Goal: Connect with others: Connect with other users

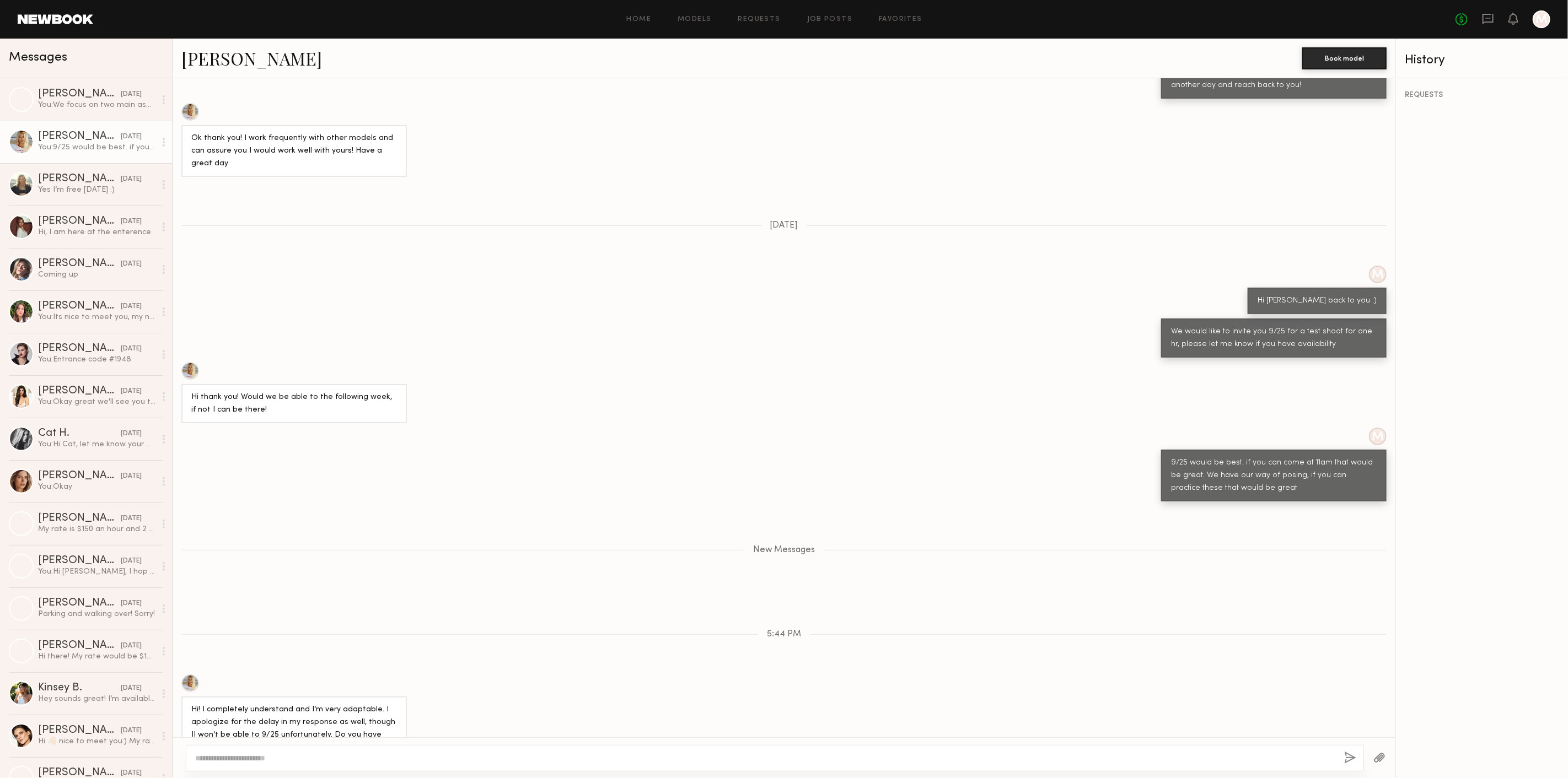
scroll to position [471, 0]
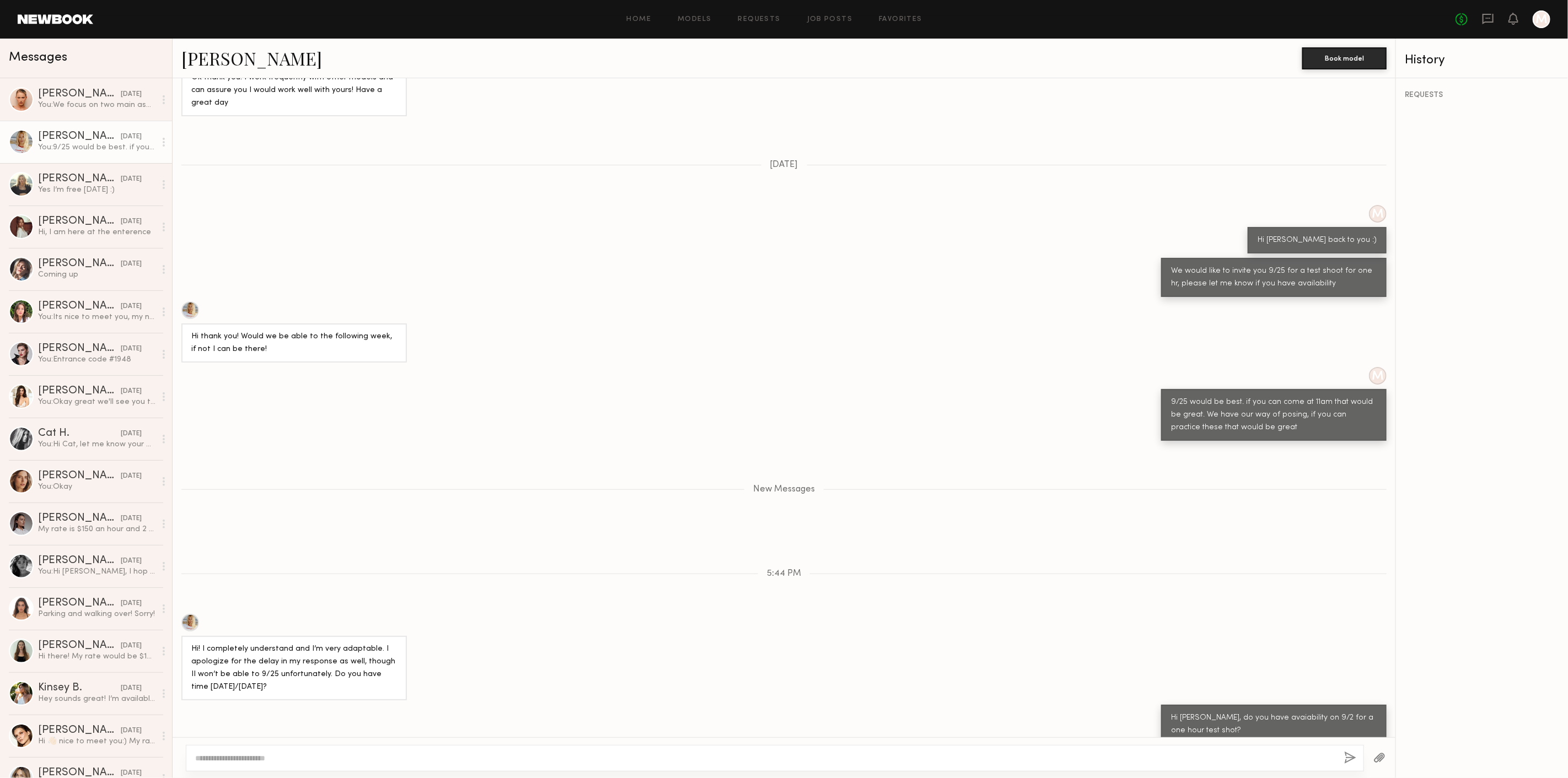
click at [219, 64] on link "Emily T." at bounding box center [252, 58] width 140 height 24
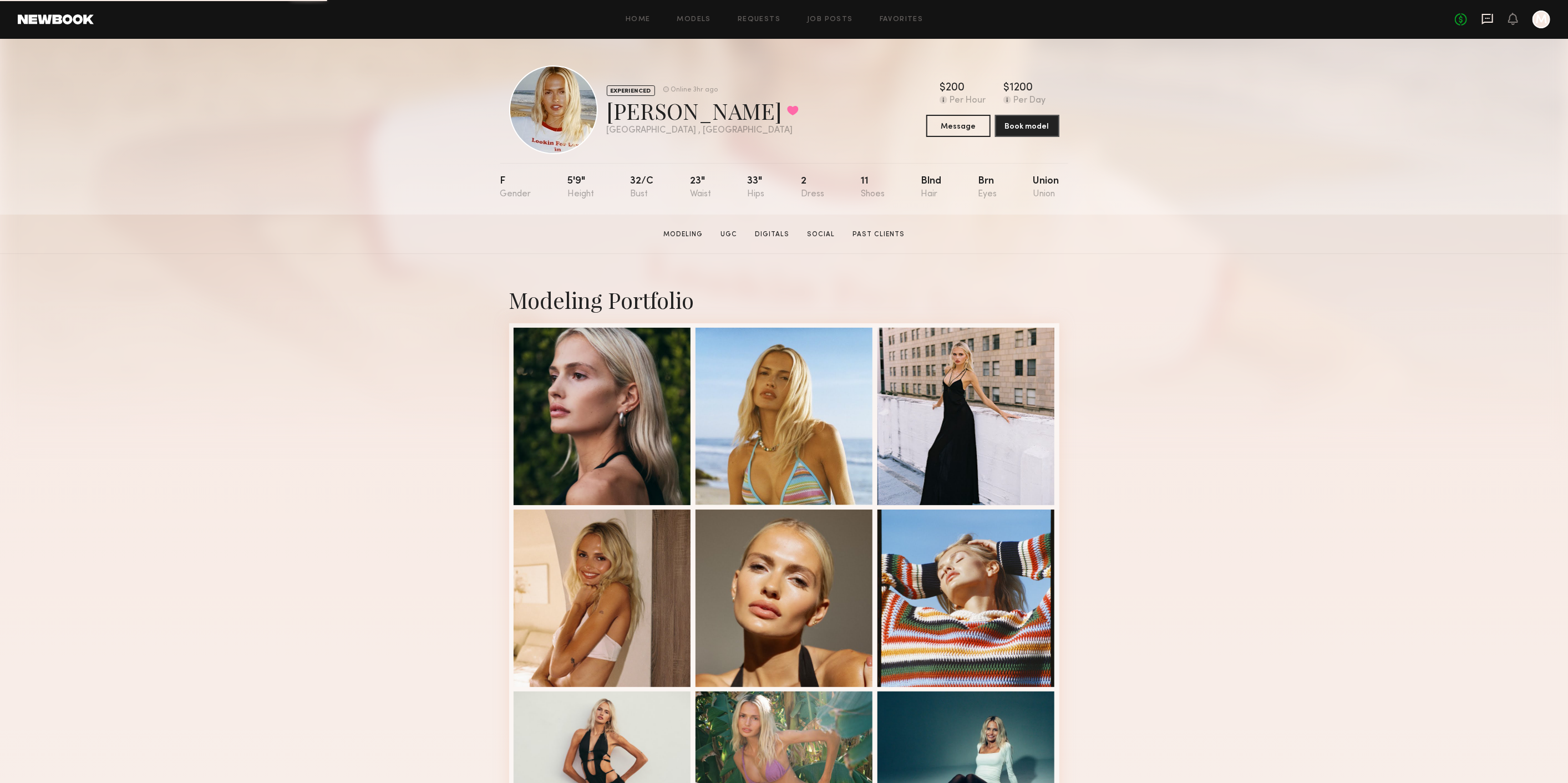
click at [1482, 19] on icon at bounding box center [1488, 18] width 12 height 12
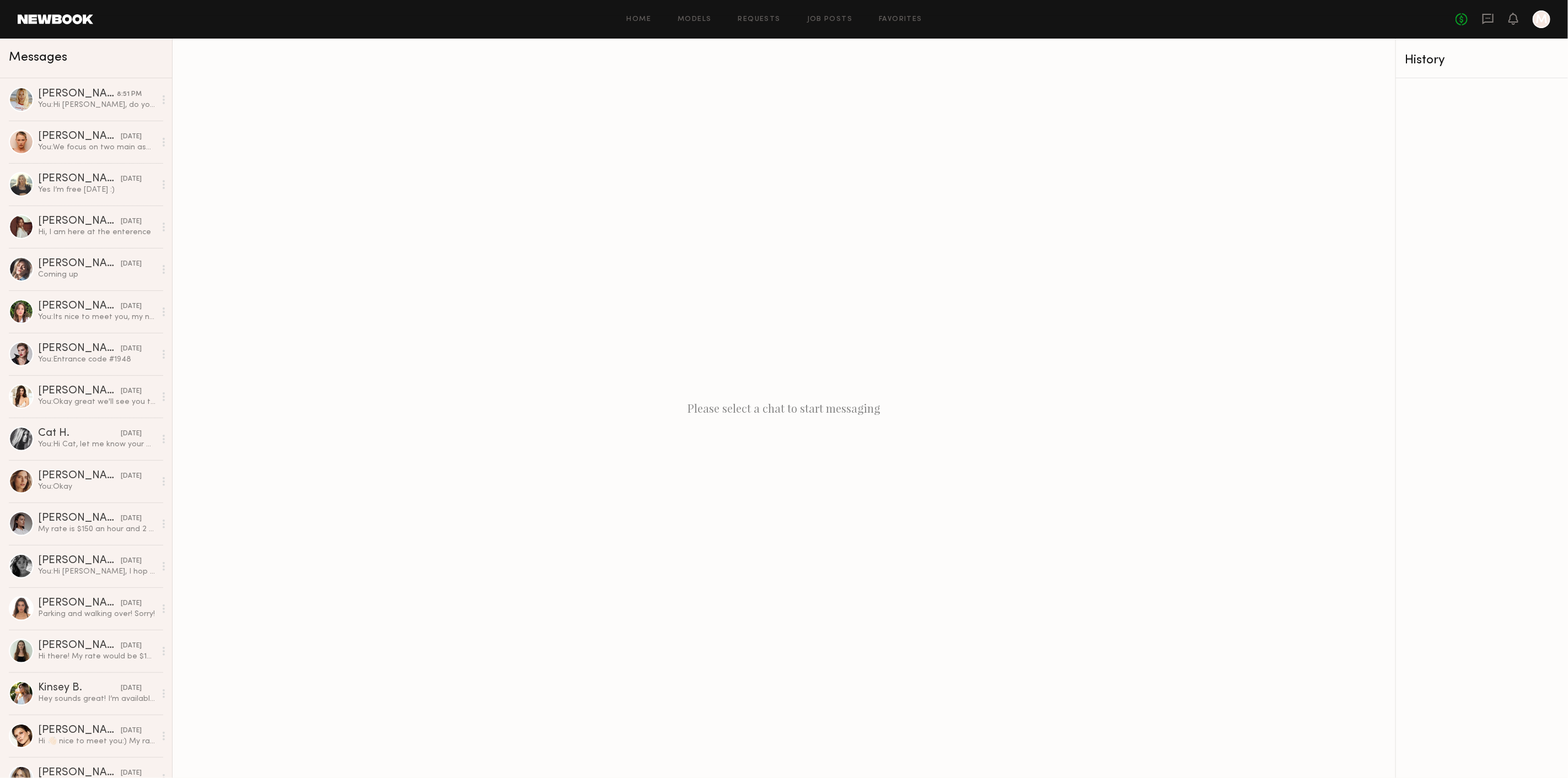
click at [78, 13] on header "Home Models Requests Job Posts Favorites Sign Out No fees up to $5,000 M" at bounding box center [784, 19] width 1568 height 39
click at [85, 15] on link at bounding box center [55, 19] width 75 height 10
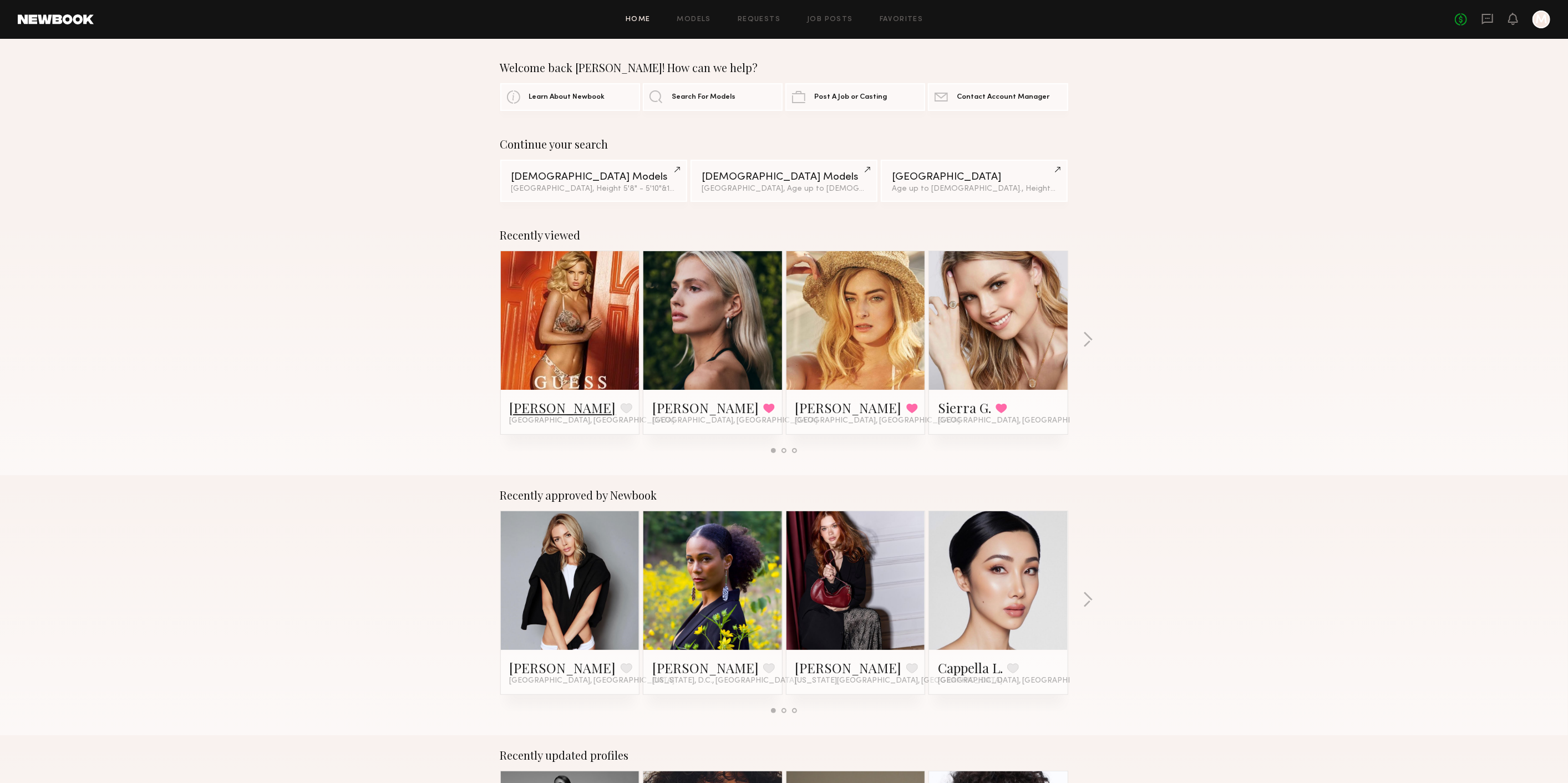
click at [528, 399] on link "[PERSON_NAME]" at bounding box center [563, 408] width 106 height 18
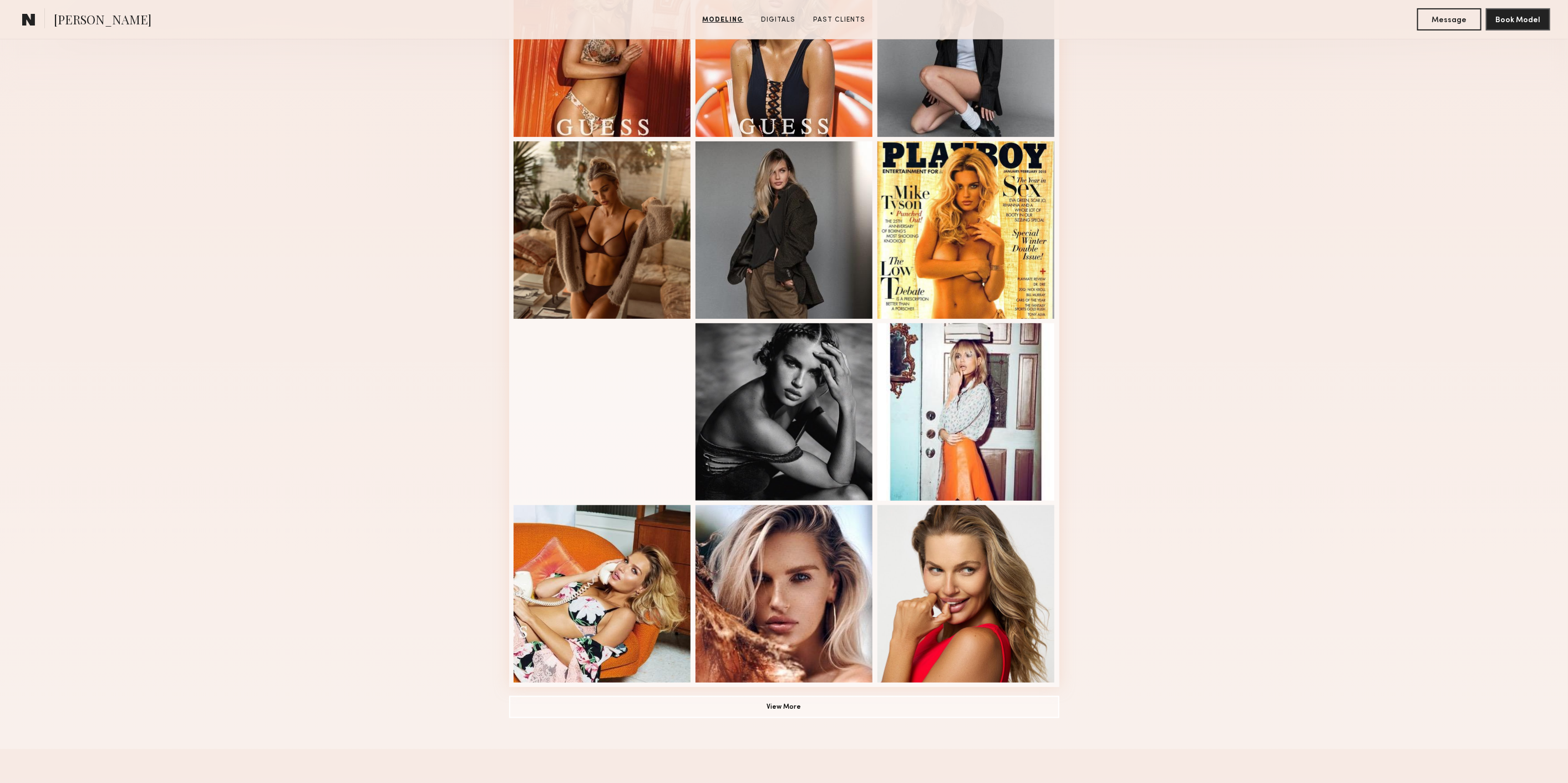
scroll to position [369, 0]
